Goal: Task Accomplishment & Management: Complete application form

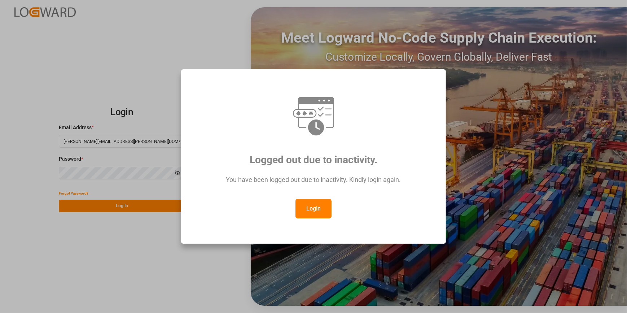
click at [315, 209] on button "Login" at bounding box center [313, 208] width 36 height 19
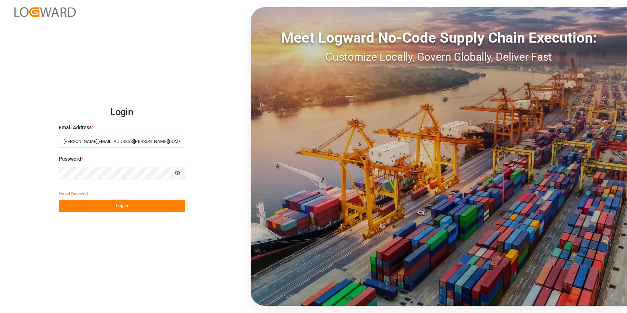
click at [105, 210] on button "Log In" at bounding box center [122, 205] width 126 height 13
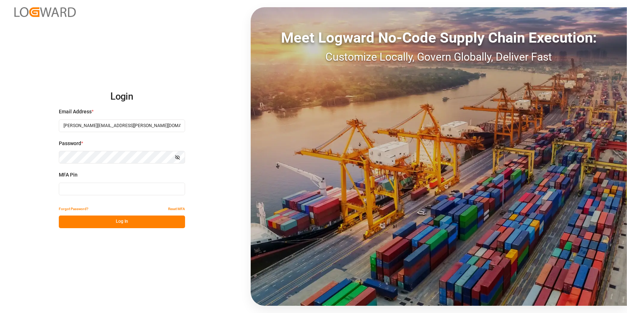
click at [76, 189] on input at bounding box center [122, 189] width 126 height 13
type input "296474"
click at [89, 221] on button "Log In" at bounding box center [122, 221] width 126 height 13
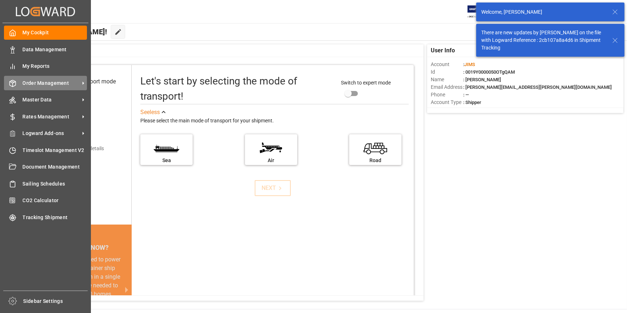
click at [51, 89] on div "Order Management Order Management" at bounding box center [45, 83] width 83 height 14
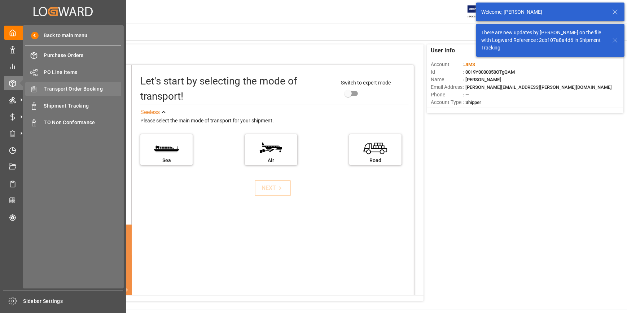
click at [84, 92] on span "Transport Order Booking" at bounding box center [83, 89] width 78 height 8
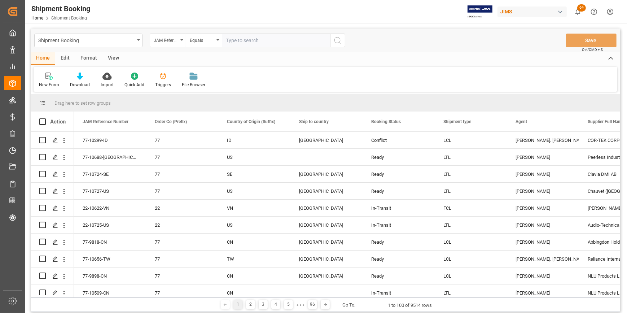
click at [236, 39] on input "text" at bounding box center [276, 41] width 108 height 14
type input "22-10670-[GEOGRAPHIC_DATA]"
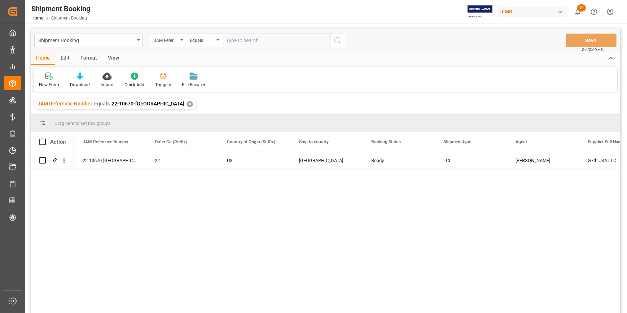
click at [173, 230] on div "22-10670-US 22 US [GEOGRAPHIC_DATA] Ready LCL [PERSON_NAME] G7th [GEOGRAPHIC_DA…" at bounding box center [347, 235] width 546 height 166
click at [54, 161] on icon "Press SPACE to select this row." at bounding box center [55, 161] width 6 height 6
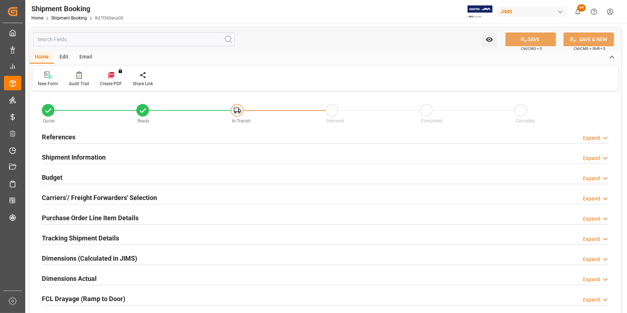
type input "0"
type input "30"
type input "[DATE]"
click at [70, 136] on h2 "References" at bounding box center [59, 137] width 34 height 10
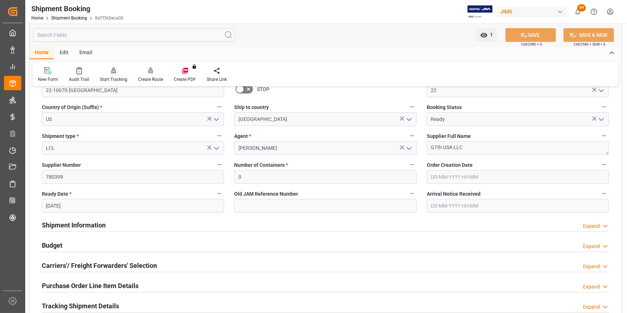
scroll to position [65, 0]
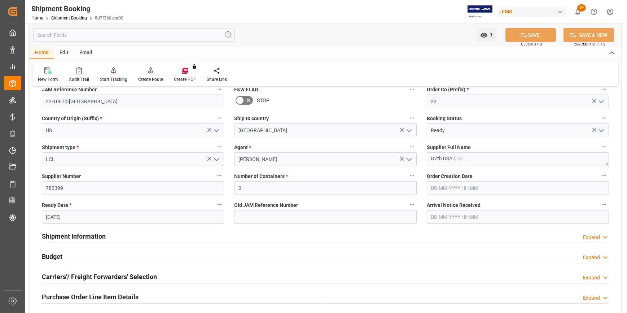
click at [60, 232] on h2 "Shipment Information" at bounding box center [74, 236] width 64 height 10
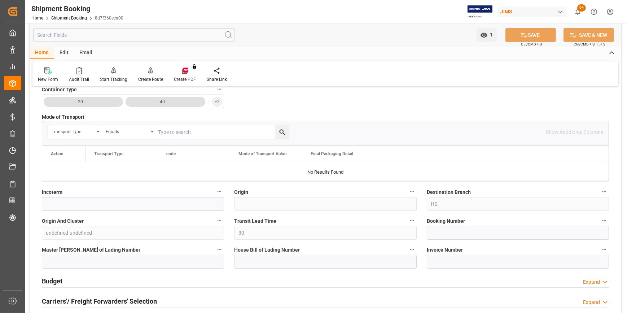
scroll to position [393, 0]
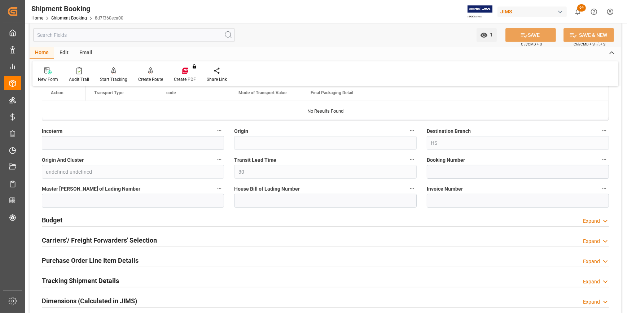
click at [55, 222] on h2 "Budget" at bounding box center [52, 220] width 21 height 10
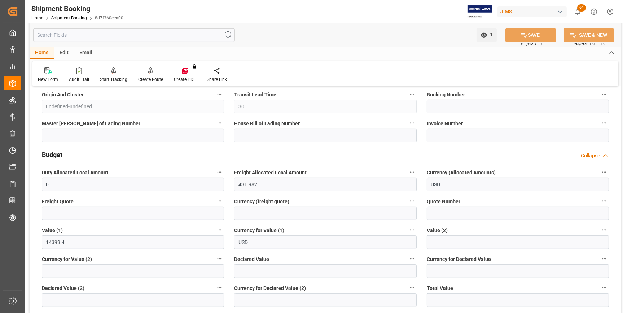
scroll to position [459, 0]
click at [69, 212] on input "text" at bounding box center [133, 213] width 182 height 14
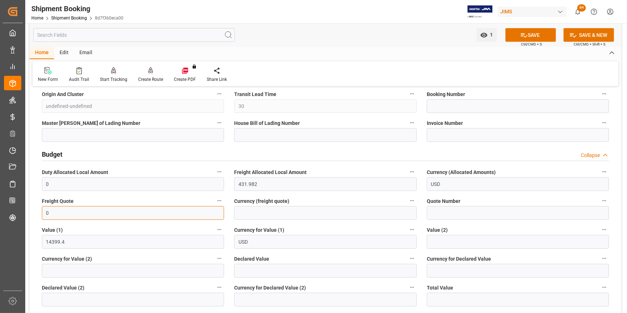
type input "0"
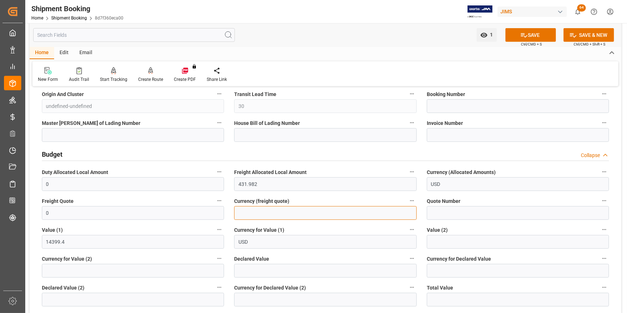
click at [244, 216] on input at bounding box center [325, 213] width 182 height 14
type input "USD"
drag, startPoint x: 263, startPoint y: 184, endPoint x: 228, endPoint y: 178, distance: 35.8
click at [228, 178] on div "Quote Ready In-Transit Delivered Completed Cancelled References Collapse JAM Re…" at bounding box center [326, 90] width 592 height 913
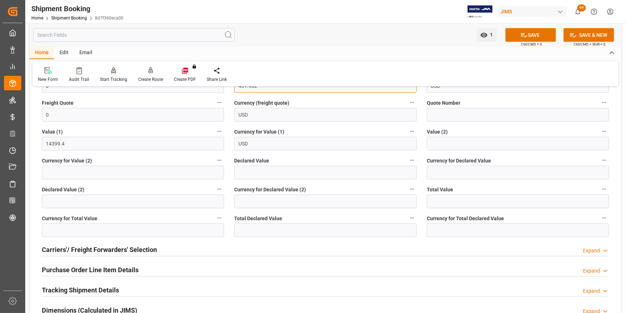
scroll to position [557, 0]
click at [68, 247] on h2 "Carriers'/ Freight Forwarders' Selection" at bounding box center [99, 249] width 115 height 10
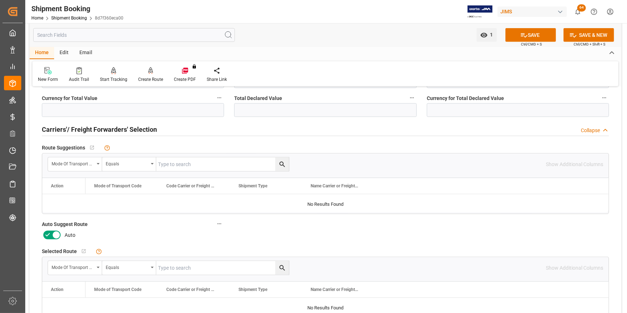
scroll to position [689, 0]
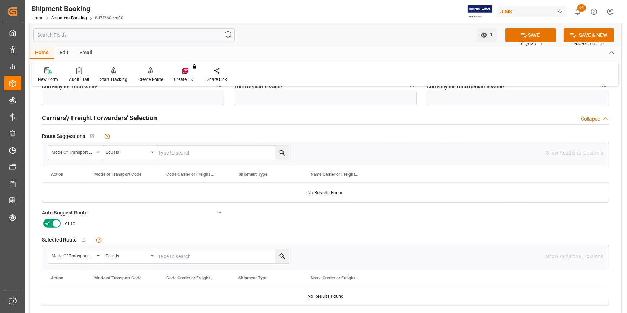
click at [54, 225] on icon at bounding box center [56, 223] width 9 height 9
click at [0, 0] on input "checkbox" at bounding box center [0, 0] width 0 height 0
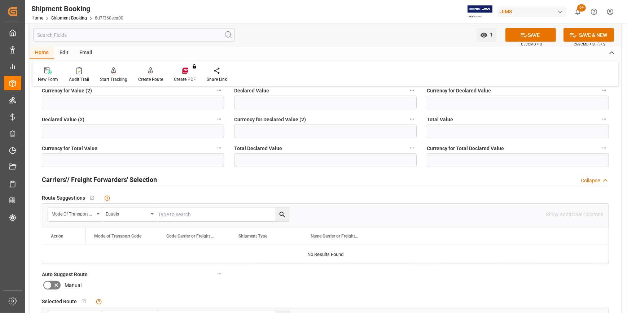
scroll to position [623, 0]
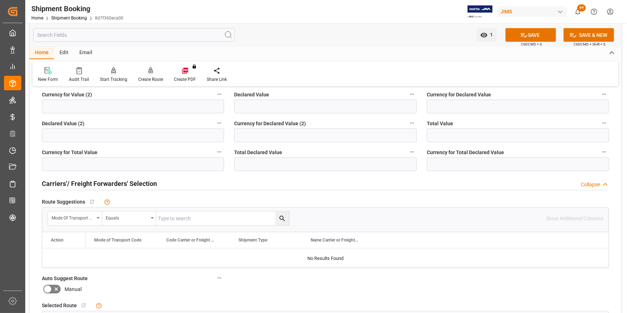
click at [148, 77] on div "Create Route" at bounding box center [150, 79] width 25 height 6
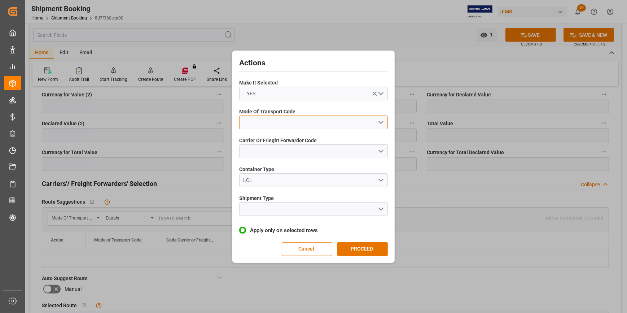
click at [261, 124] on button "open menu" at bounding box center [313, 122] width 149 height 14
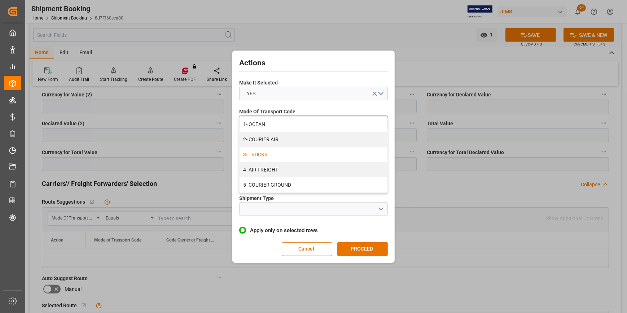
click at [274, 154] on div "3- TRUCKR" at bounding box center [314, 154] width 148 height 15
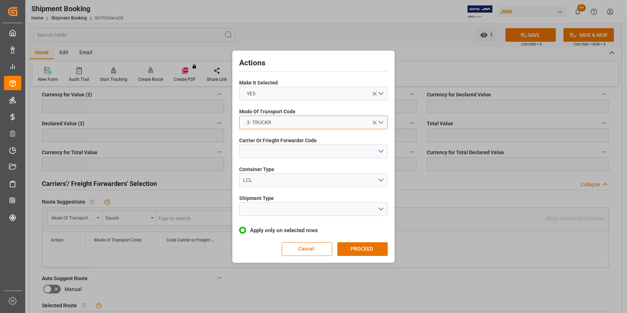
click at [284, 125] on button "3- TRUCKR" at bounding box center [313, 122] width 149 height 14
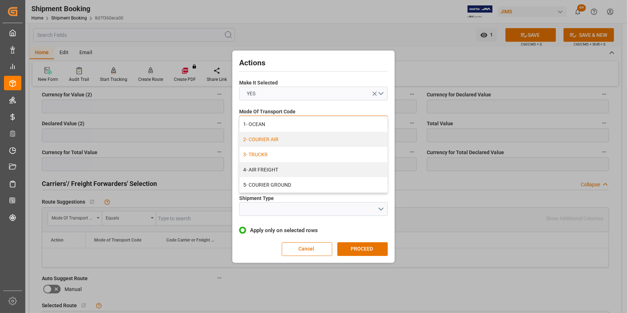
click at [274, 140] on div "2- COURIER AIR" at bounding box center [314, 139] width 148 height 15
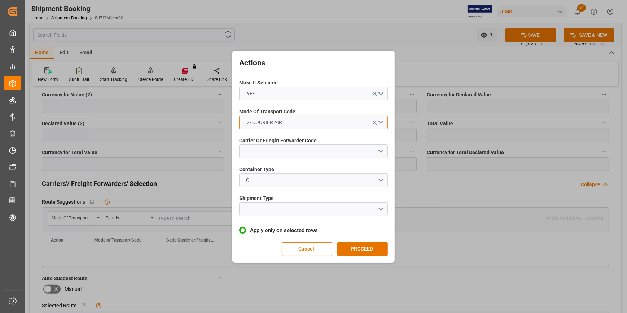
click at [292, 123] on button "2- COURIER AIR" at bounding box center [313, 122] width 149 height 14
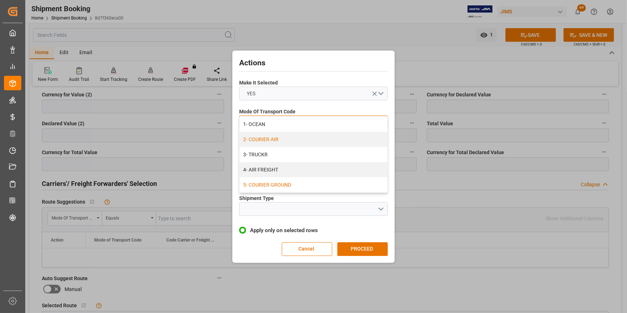
click at [263, 187] on div "5- COURIER GROUND" at bounding box center [314, 184] width 148 height 15
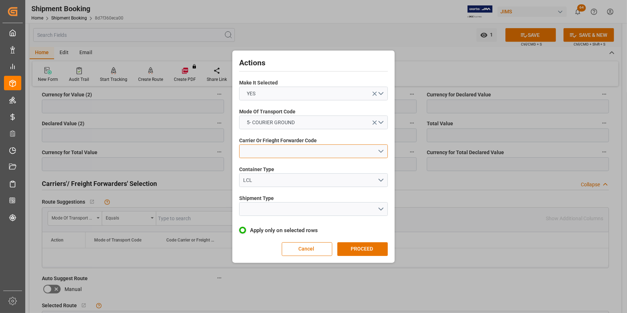
click at [260, 153] on button "open menu" at bounding box center [313, 151] width 149 height 14
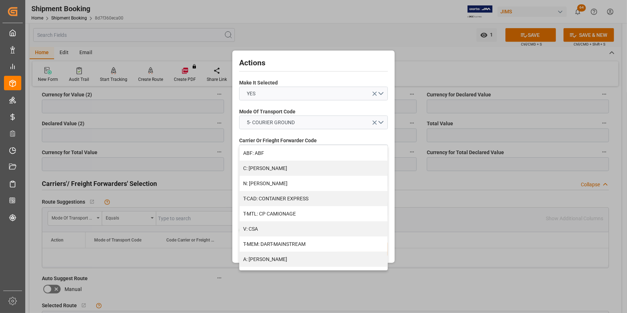
click at [427, 184] on div "Actions Make It Selected YES Mode Of Transport Code 5- COURIER GROUND Carrier O…" at bounding box center [313, 156] width 627 height 313
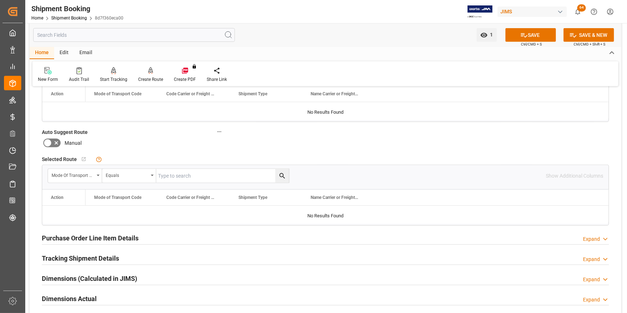
scroll to position [820, 0]
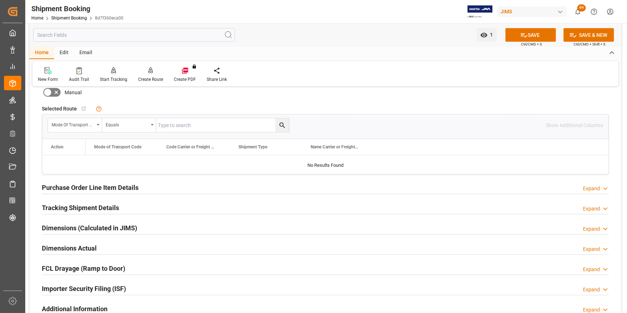
click at [93, 187] on h2 "Purchase Order Line Item Details" at bounding box center [90, 188] width 97 height 10
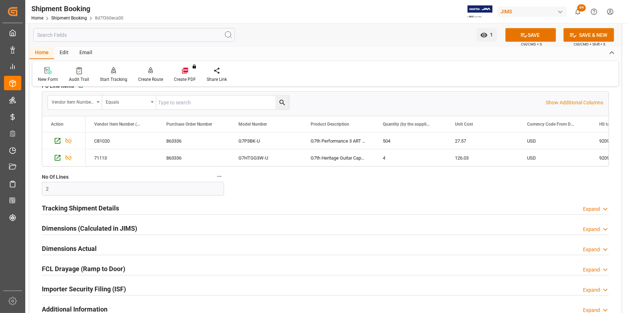
scroll to position [951, 0]
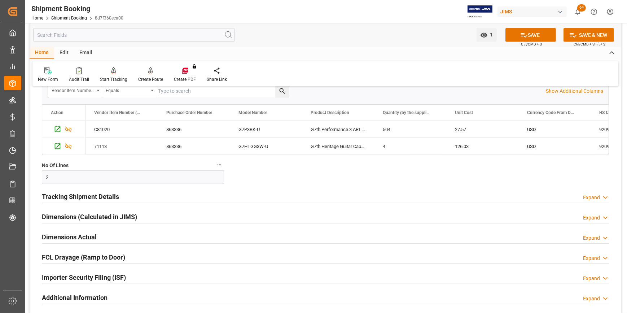
click at [66, 196] on h2 "Tracking Shipment Details" at bounding box center [80, 197] width 77 height 10
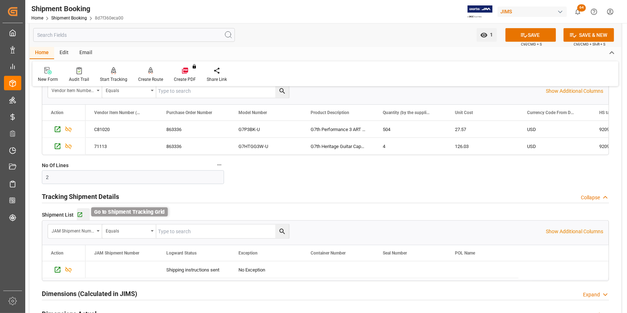
click at [78, 215] on icon "button" at bounding box center [80, 214] width 5 height 5
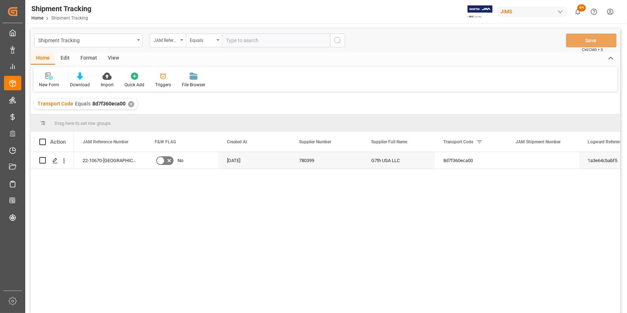
click at [286, 215] on div "22-10670-US No 20-08-2025 780399 G7th USA LLC 8d7f360eca00 1a3e64cbabf5" at bounding box center [347, 235] width 546 height 166
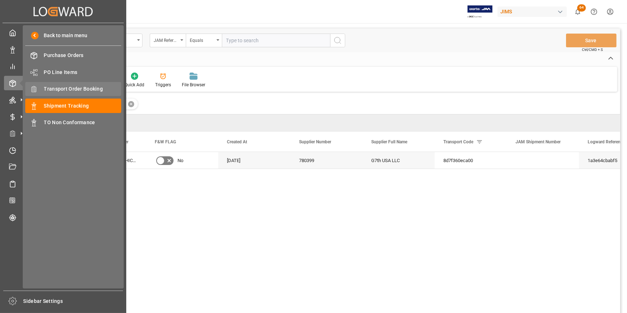
drag, startPoint x: 64, startPoint y: 89, endPoint x: 76, endPoint y: 89, distance: 12.3
click at [64, 89] on span "Transport Order Booking" at bounding box center [83, 89] width 78 height 8
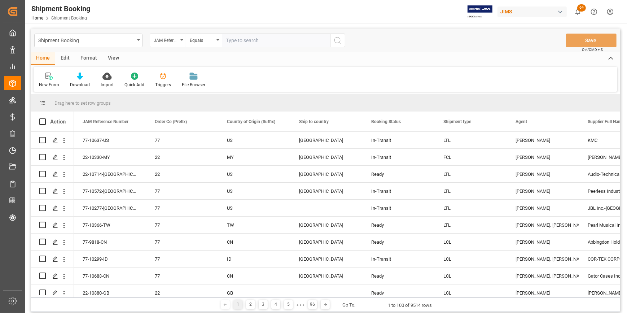
click at [236, 43] on input "text" at bounding box center [276, 41] width 108 height 14
paste input "863812"
type input "863812"
drag, startPoint x: 253, startPoint y: 41, endPoint x: 216, endPoint y: 40, distance: 36.4
click at [216, 40] on div "JAM Reference Number Equals 863812" at bounding box center [248, 41] width 196 height 14
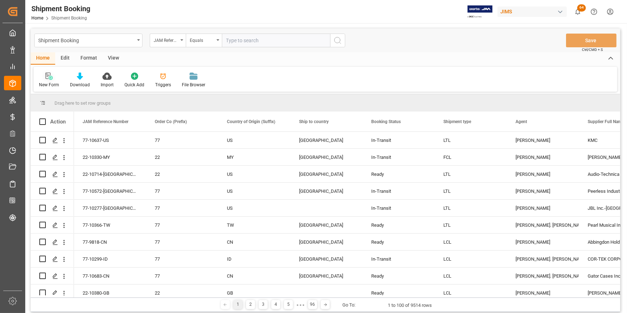
click at [48, 82] on div "New Form" at bounding box center [49, 85] width 20 height 6
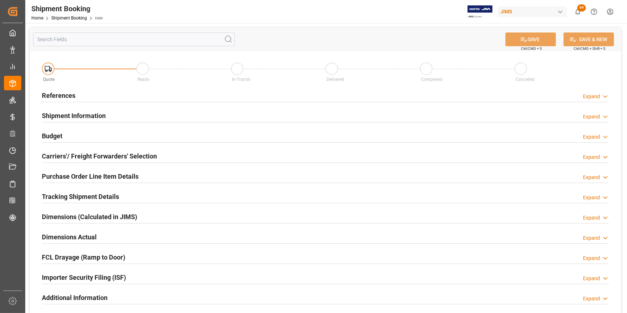
click at [54, 93] on h2 "References" at bounding box center [59, 96] width 34 height 10
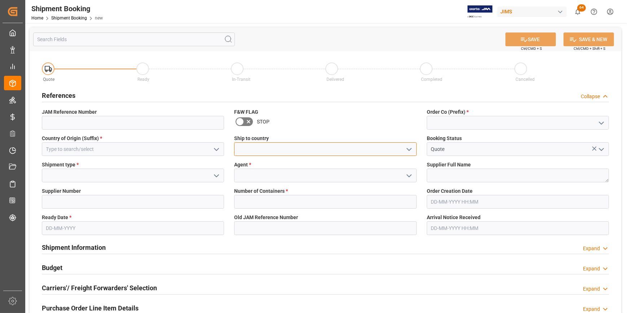
click at [277, 149] on input at bounding box center [325, 149] width 182 height 14
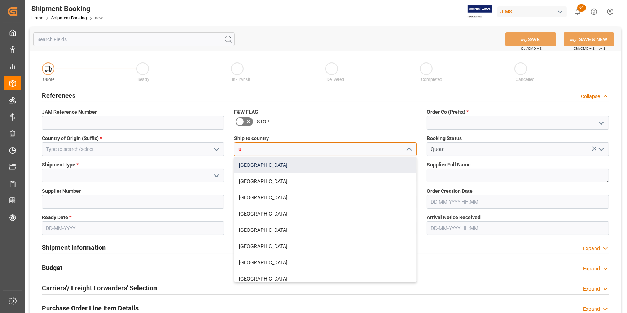
click at [263, 170] on div "[GEOGRAPHIC_DATA]" at bounding box center [324, 165] width 181 height 16
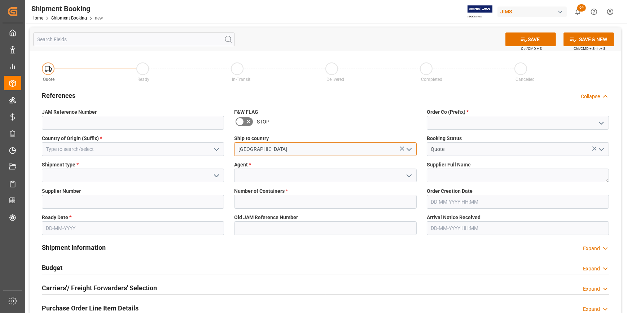
type input "[GEOGRAPHIC_DATA]"
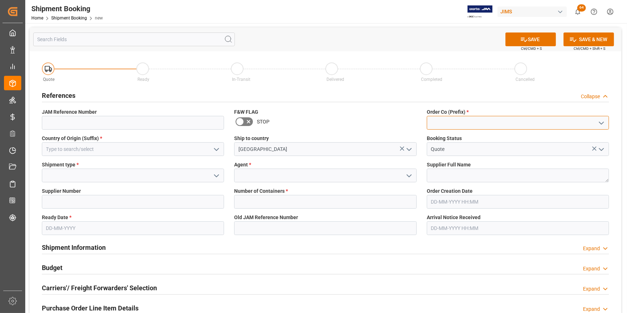
click at [449, 124] on input at bounding box center [518, 123] width 182 height 14
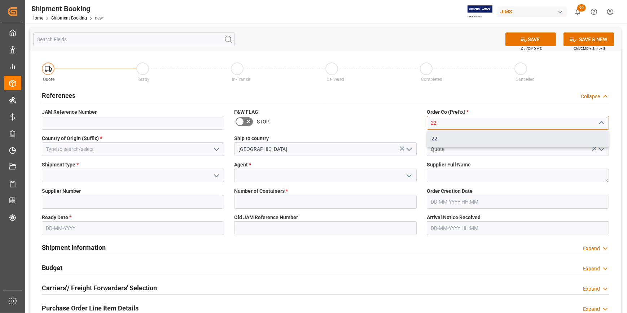
click at [441, 140] on div "22" at bounding box center [517, 139] width 181 height 16
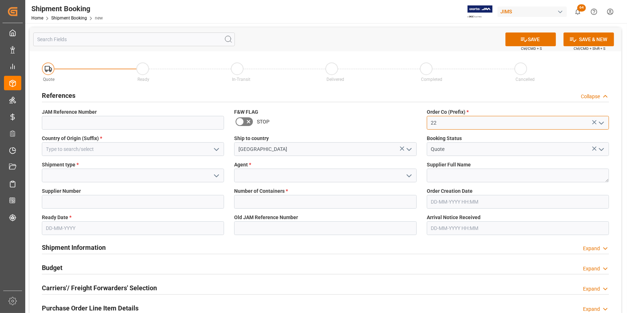
type input "22"
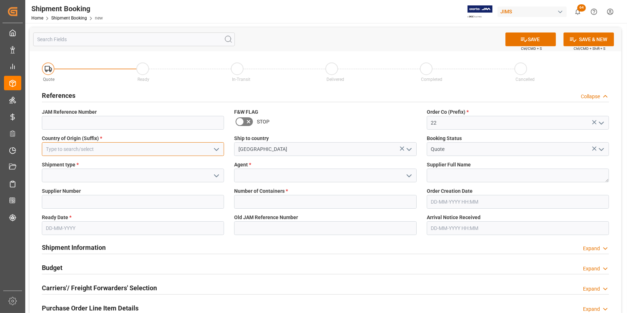
click at [63, 150] on input at bounding box center [133, 149] width 182 height 14
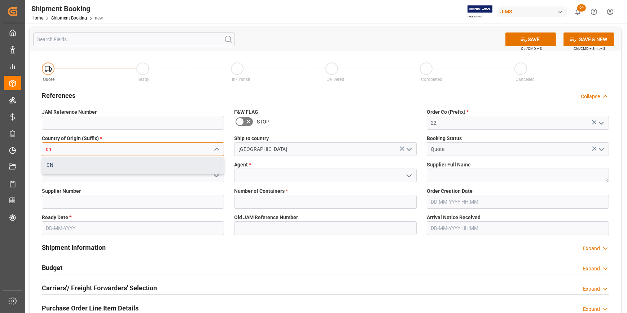
click at [54, 167] on div "CN" at bounding box center [132, 165] width 181 height 16
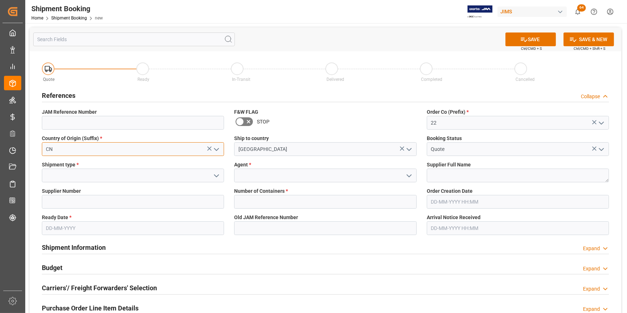
type input "CN"
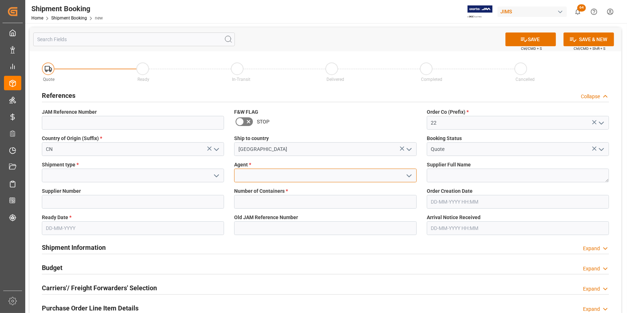
click at [264, 178] on input at bounding box center [325, 175] width 182 height 14
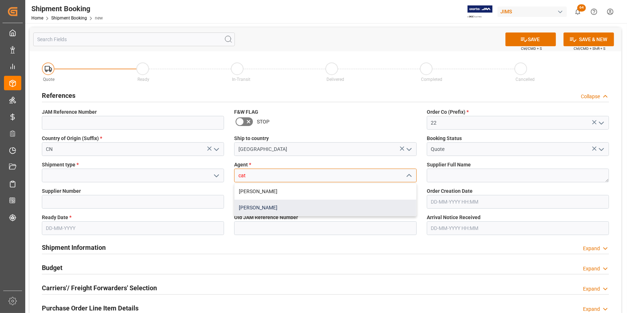
click at [269, 204] on div "[PERSON_NAME]" at bounding box center [324, 207] width 181 height 16
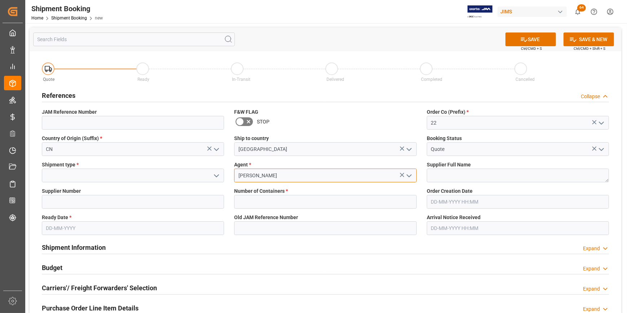
type input "[PERSON_NAME]"
click at [83, 174] on input at bounding box center [133, 175] width 182 height 14
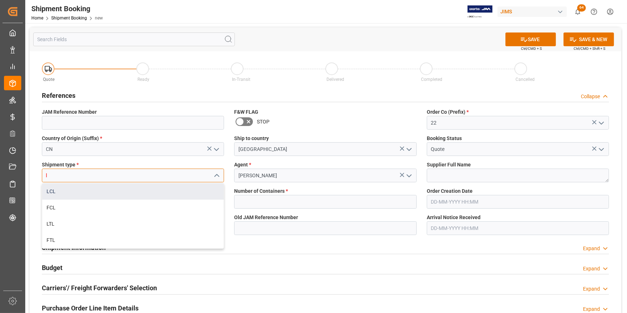
click at [125, 192] on div "LCL" at bounding box center [132, 191] width 181 height 16
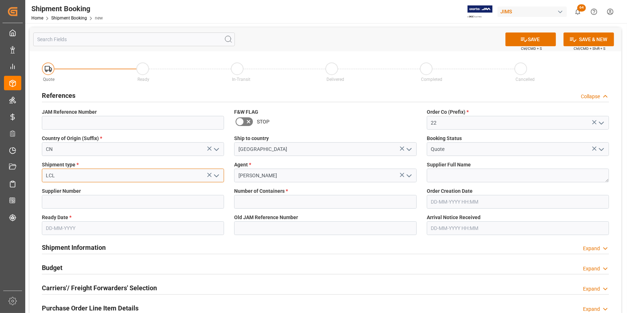
type input "LCL"
click at [459, 174] on textarea at bounding box center [518, 175] width 182 height 14
paste textarea "863812"
type textarea "863812"
drag, startPoint x: 459, startPoint y: 174, endPoint x: 426, endPoint y: 175, distance: 33.2
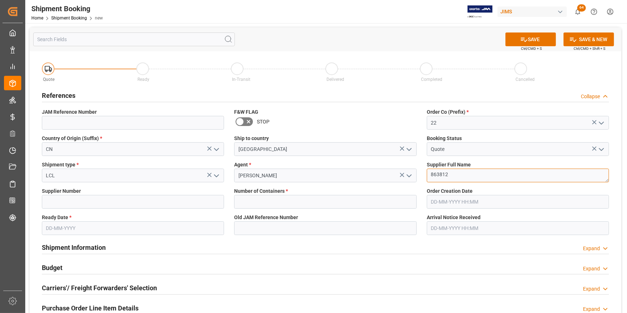
click at [426, 175] on div "Supplier Full Name 863812" at bounding box center [518, 171] width 192 height 26
click at [65, 203] on input at bounding box center [133, 202] width 182 height 14
paste input "601859"
type input "601859"
click at [265, 205] on input "text" at bounding box center [325, 202] width 182 height 14
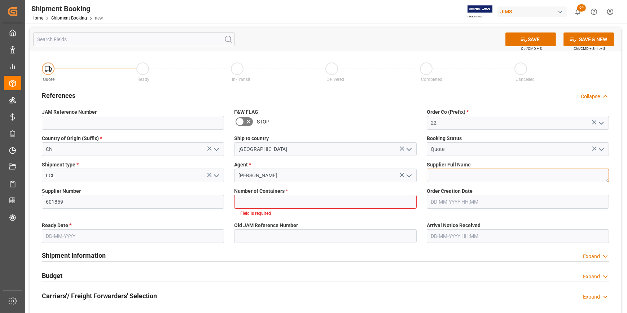
click at [451, 174] on textarea "863812" at bounding box center [518, 175] width 182 height 14
paste textarea "SUZUKI (Wuxi)"
type textarea "SUZUKI (Wuxi)"
click at [291, 204] on input "text" at bounding box center [325, 202] width 182 height 14
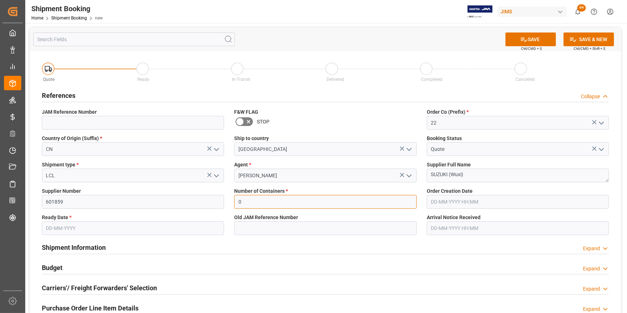
type input "0"
click at [55, 228] on input "text" at bounding box center [133, 228] width 182 height 14
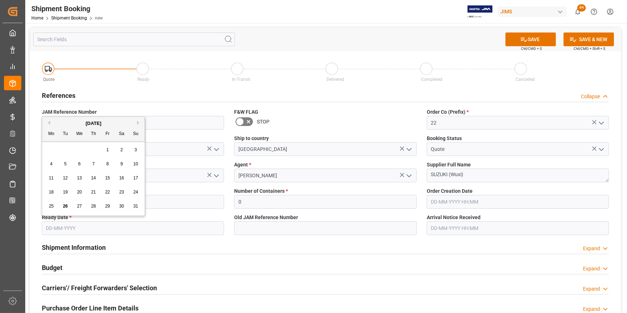
click at [137, 123] on div "August 2025" at bounding box center [93, 123] width 102 height 7
click at [138, 122] on button "Next Month" at bounding box center [139, 122] width 4 height 4
click at [63, 206] on span "30" at bounding box center [65, 205] width 5 height 5
type input "30-09-2025"
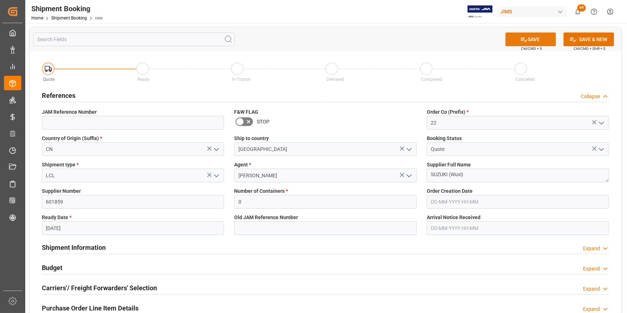
click at [530, 45] on button "SAVE" at bounding box center [530, 39] width 51 height 14
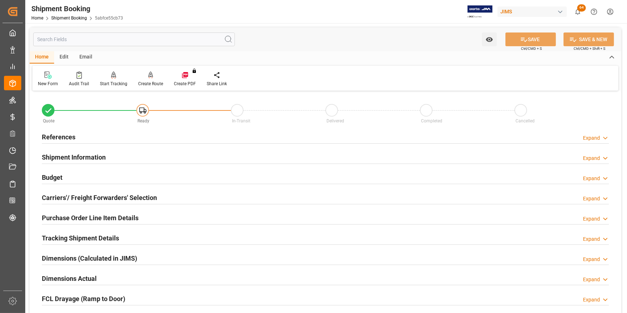
click at [57, 139] on h2 "References" at bounding box center [59, 137] width 34 height 10
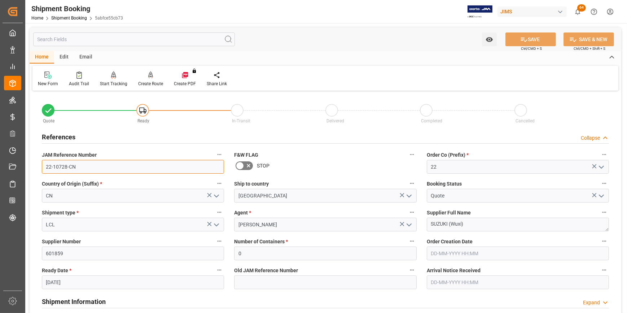
drag, startPoint x: 87, startPoint y: 166, endPoint x: 39, endPoint y: 168, distance: 48.0
click at [39, 168] on div "JAM Reference Number 22-10728-CN" at bounding box center [133, 161] width 192 height 29
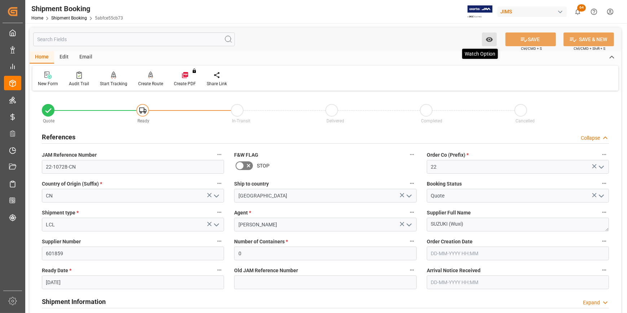
click at [491, 43] on icon "open menu" at bounding box center [490, 40] width 8 height 8
click at [456, 57] on span "Start Watching" at bounding box center [459, 56] width 66 height 8
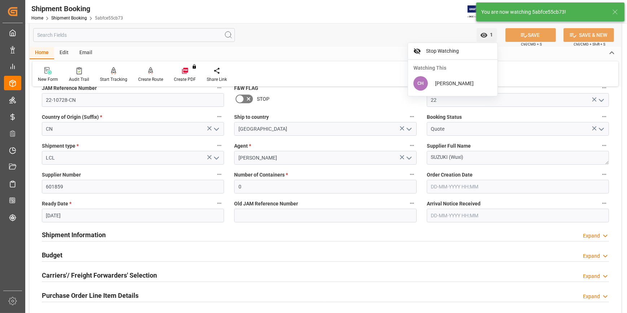
scroll to position [98, 0]
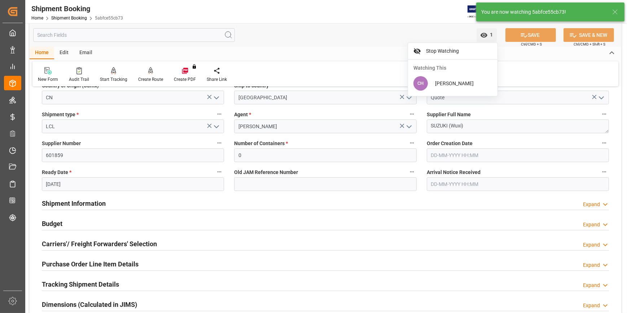
click at [53, 224] on h2 "Budget" at bounding box center [52, 224] width 21 height 10
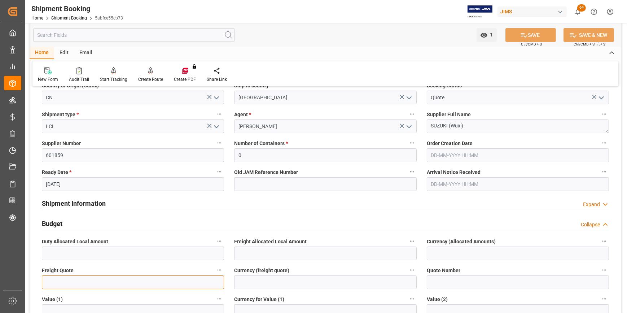
click at [65, 286] on input "text" at bounding box center [133, 282] width 182 height 14
type input "500"
click at [266, 283] on input at bounding box center [325, 282] width 182 height 14
type input "USD"
click at [525, 34] on icon at bounding box center [524, 35] width 8 height 8
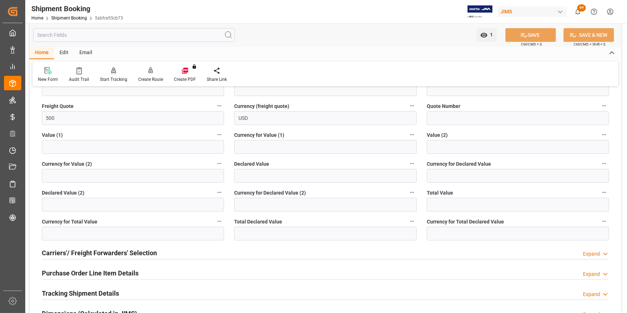
scroll to position [328, 0]
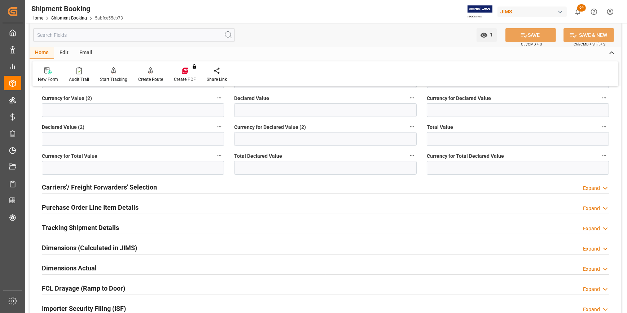
click at [80, 186] on h2 "Carriers'/ Freight Forwarders' Selection" at bounding box center [99, 187] width 115 height 10
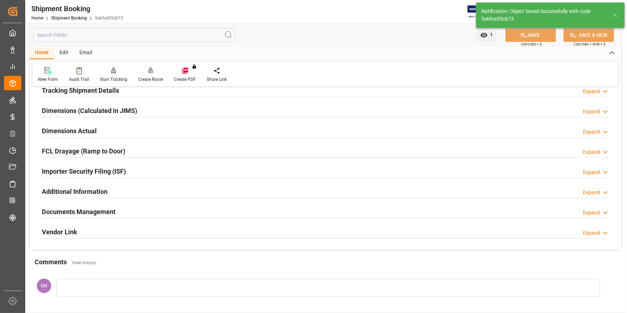
scroll to position [11, 0]
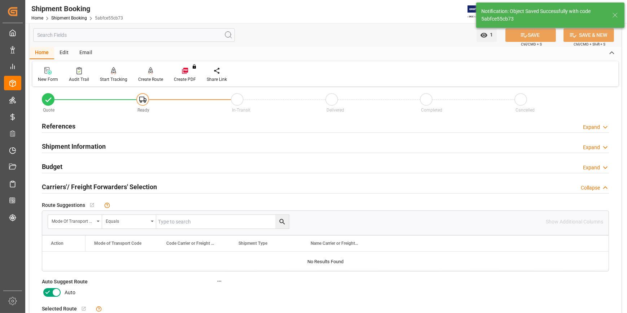
click at [57, 291] on icon at bounding box center [56, 293] width 4 height 4
click at [0, 0] on input "checkbox" at bounding box center [0, 0] width 0 height 0
click at [538, 39] on button "SAVE" at bounding box center [530, 35] width 51 height 14
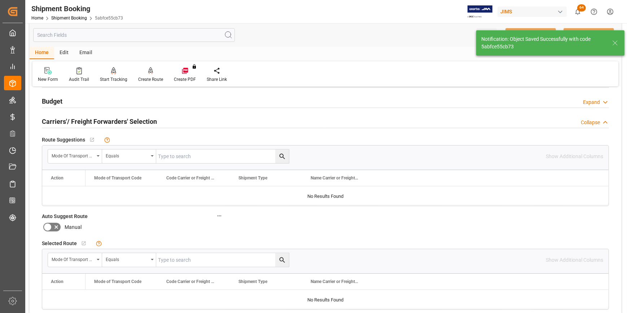
scroll to position [43, 0]
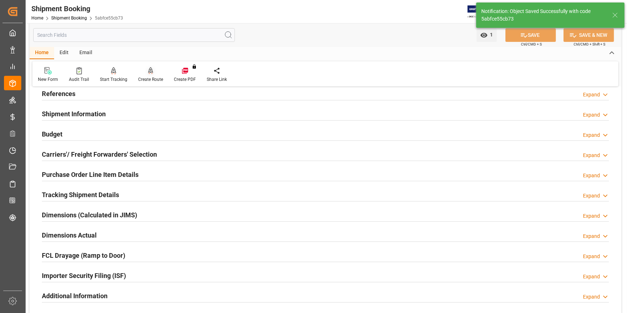
click at [143, 77] on div "Create Route" at bounding box center [150, 79] width 25 height 6
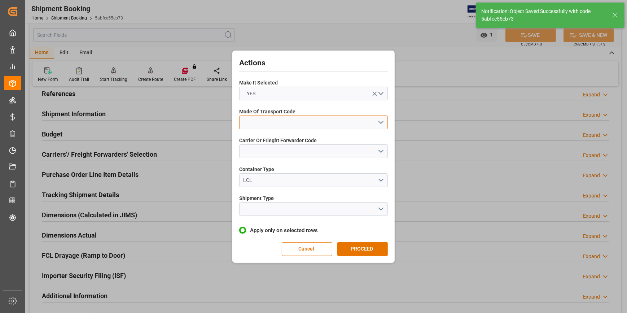
click at [259, 122] on button "open menu" at bounding box center [313, 122] width 149 height 14
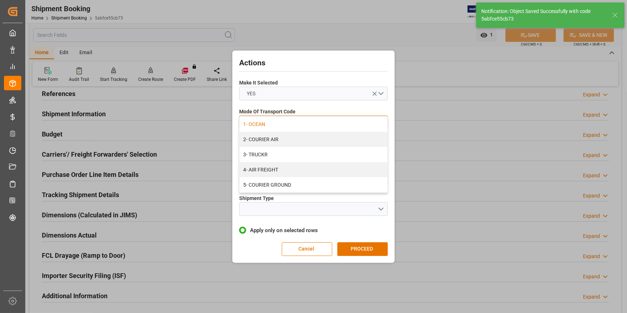
click at [264, 125] on div "1- OCEAN" at bounding box center [314, 124] width 148 height 15
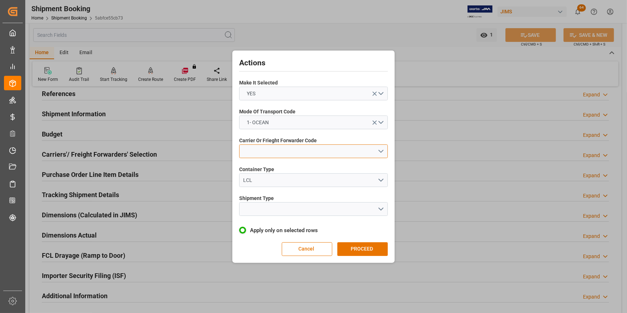
click at [258, 155] on button "open menu" at bounding box center [313, 151] width 149 height 14
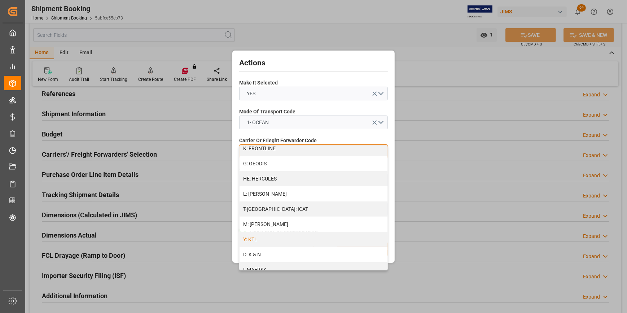
scroll to position [295, 0]
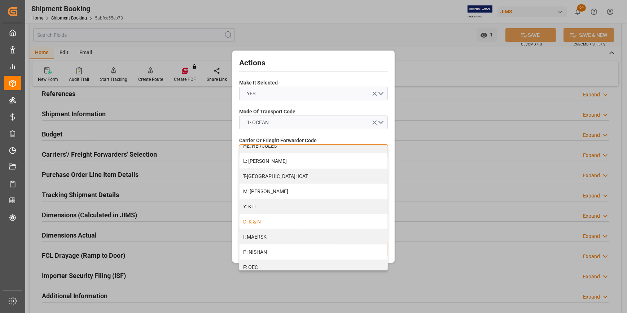
click at [255, 224] on div "D: K & N" at bounding box center [314, 221] width 148 height 15
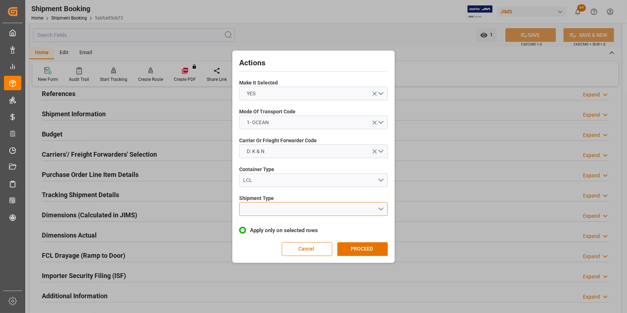
click at [254, 210] on button "open menu" at bounding box center [313, 209] width 149 height 14
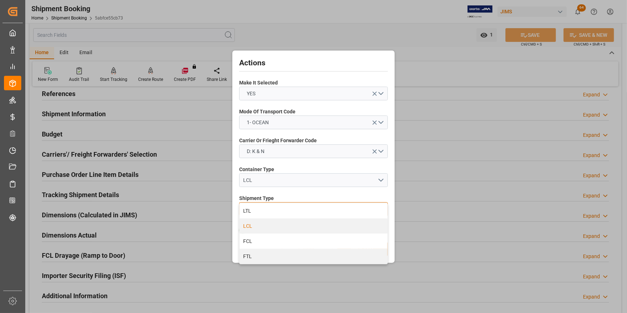
click at [265, 225] on div "LCL" at bounding box center [314, 225] width 148 height 15
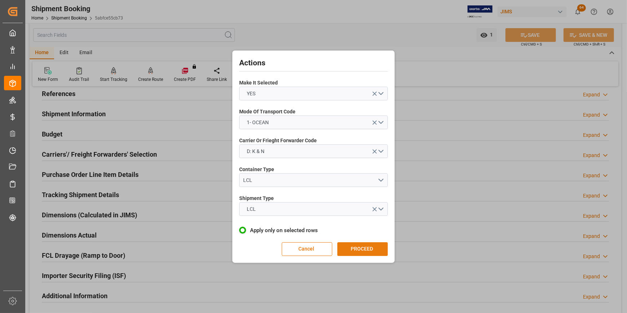
click at [342, 249] on button "PROCEED" at bounding box center [362, 249] width 51 height 14
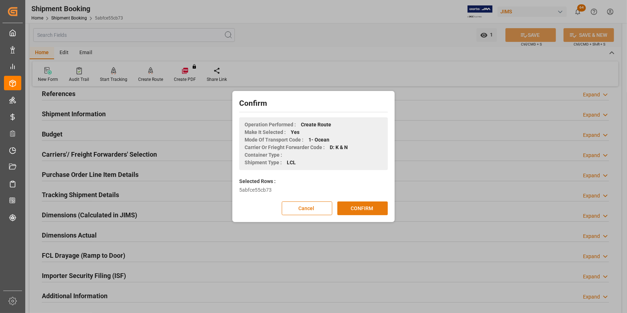
click at [385, 204] on button "CONFIRM" at bounding box center [362, 208] width 51 height 14
